Goal: Information Seeking & Learning: Learn about a topic

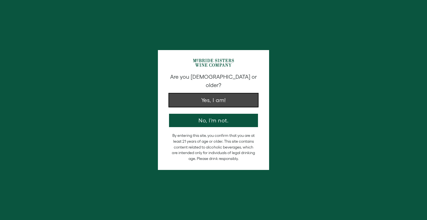
click at [210, 94] on button "Yes, I am!" at bounding box center [213, 99] width 89 height 13
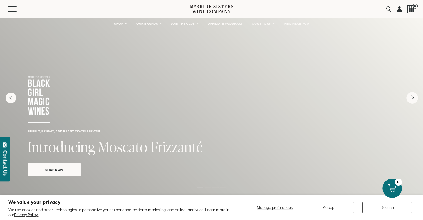
click at [413, 97] on icon "Next" at bounding box center [412, 98] width 2 height 4
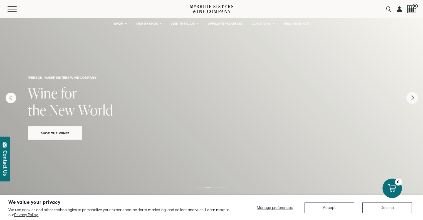
click at [413, 97] on icon "Next" at bounding box center [412, 98] width 2 height 4
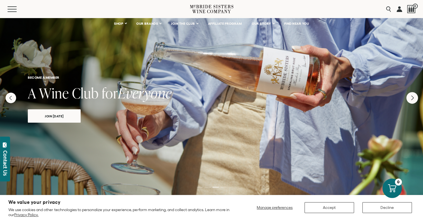
click at [412, 98] on icon "Next" at bounding box center [412, 98] width 2 height 4
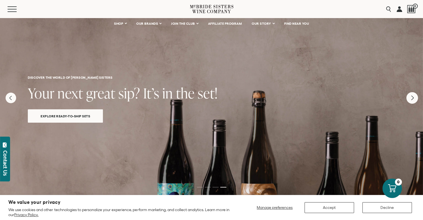
click at [412, 98] on icon "Next" at bounding box center [412, 98] width 2 height 4
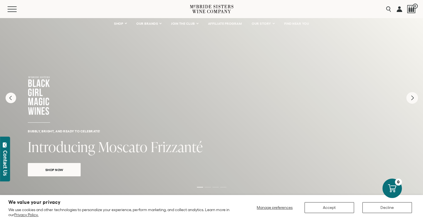
click at [412, 98] on icon "Next" at bounding box center [412, 98] width 2 height 4
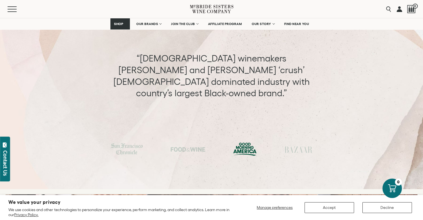
scroll to position [1891, 0]
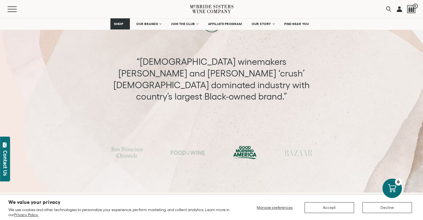
click at [245, 146] on div at bounding box center [245, 152] width 24 height 13
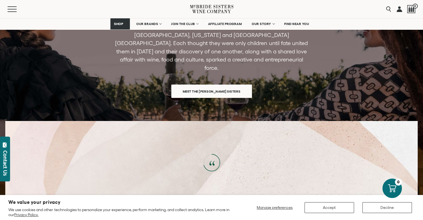
scroll to position [1725, 0]
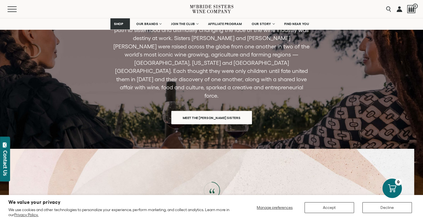
click at [211, 112] on span "Meet the [PERSON_NAME] Sisters" at bounding box center [211, 117] width 77 height 11
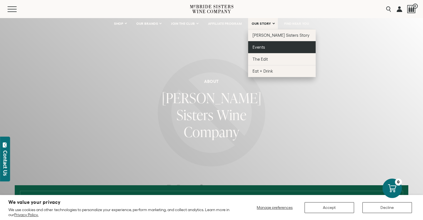
click at [259, 46] on span "Events" at bounding box center [259, 47] width 13 height 5
